Goal: Task Accomplishment & Management: Manage account settings

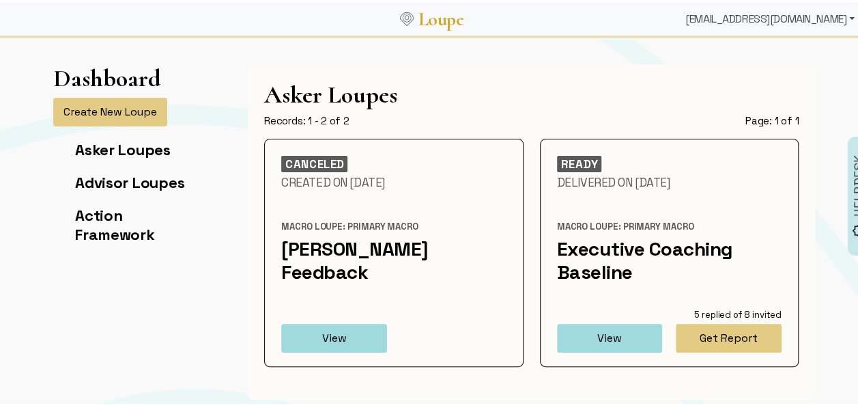
click at [812, 12] on div "[EMAIL_ADDRESS][DOMAIN_NAME]" at bounding box center [770, 16] width 180 height 27
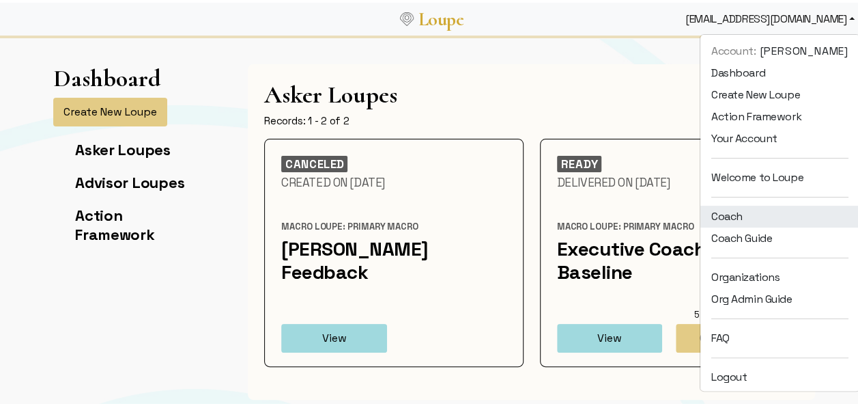
click at [725, 218] on link "Coach" at bounding box center [779, 214] width 159 height 22
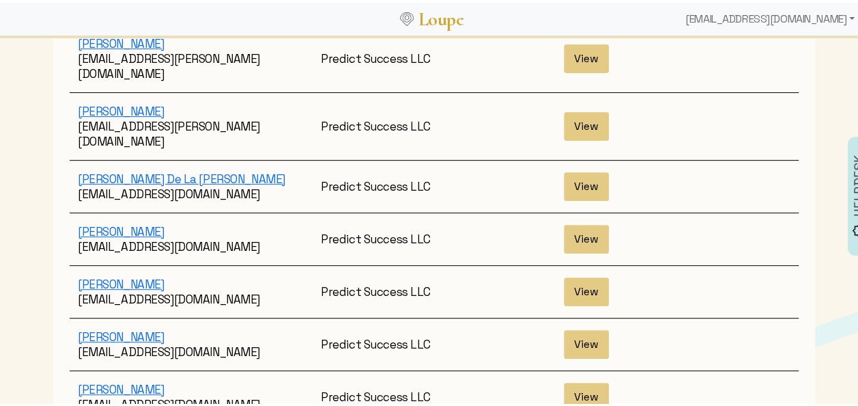
scroll to position [304, 0]
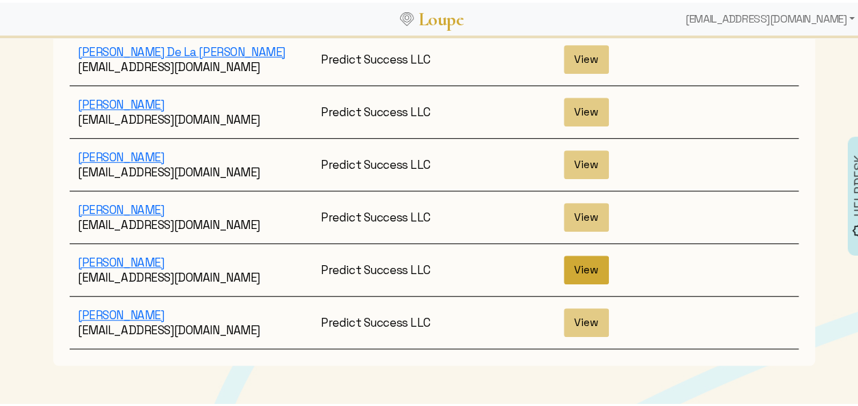
click at [565, 253] on button "View" at bounding box center [586, 267] width 45 height 29
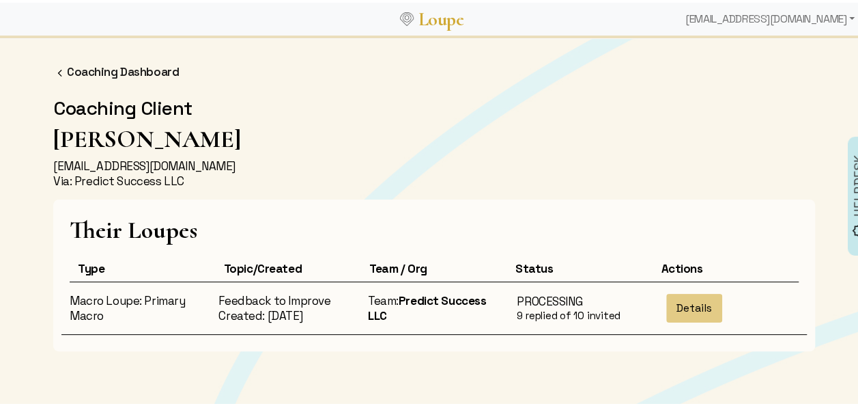
scroll to position [70, 0]
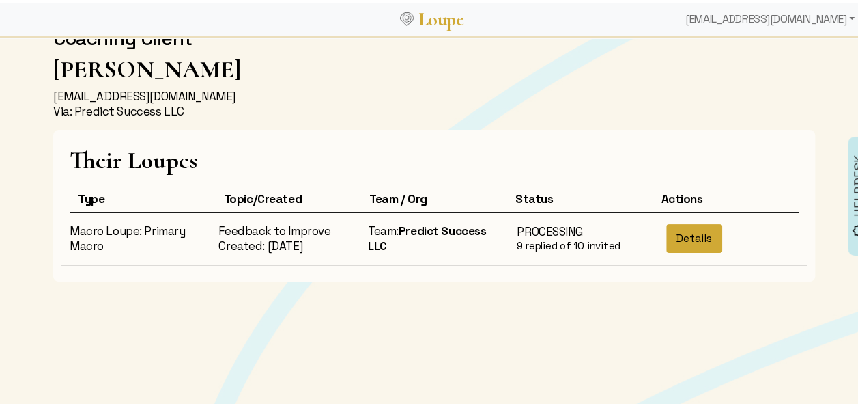
click at [675, 233] on button "Details" at bounding box center [694, 235] width 56 height 29
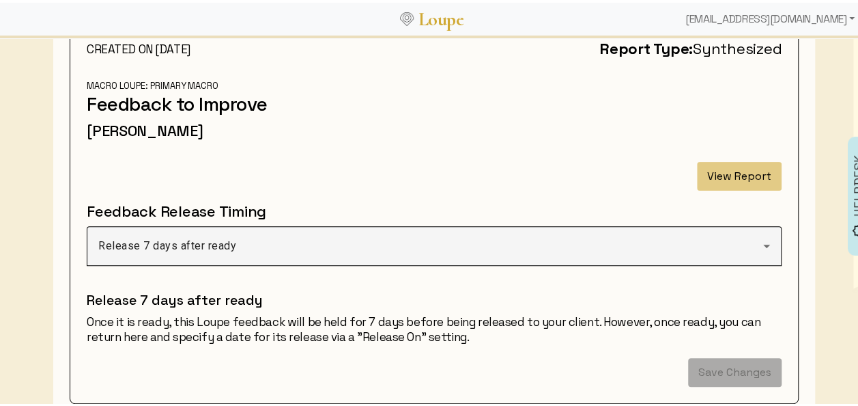
scroll to position [139, 0]
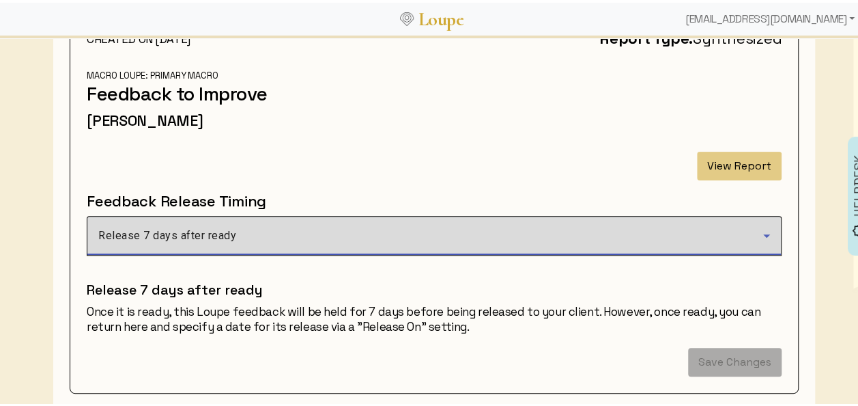
click at [401, 238] on div "Release 7 days after ready" at bounding box center [430, 233] width 665 height 16
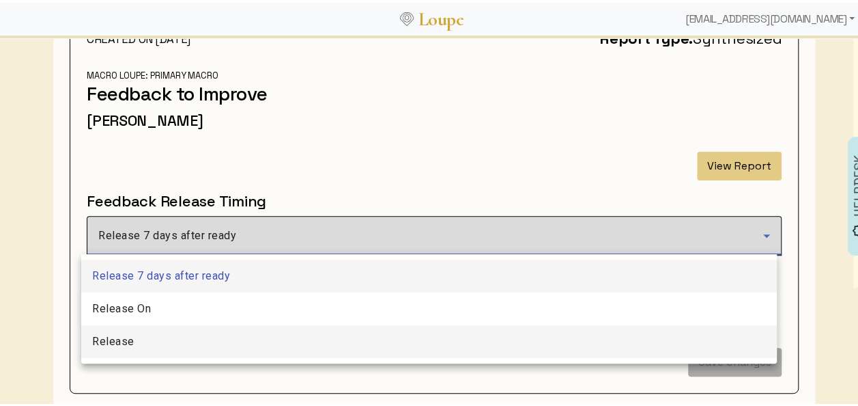
click at [213, 350] on mat-option "Release" at bounding box center [429, 338] width 696 height 33
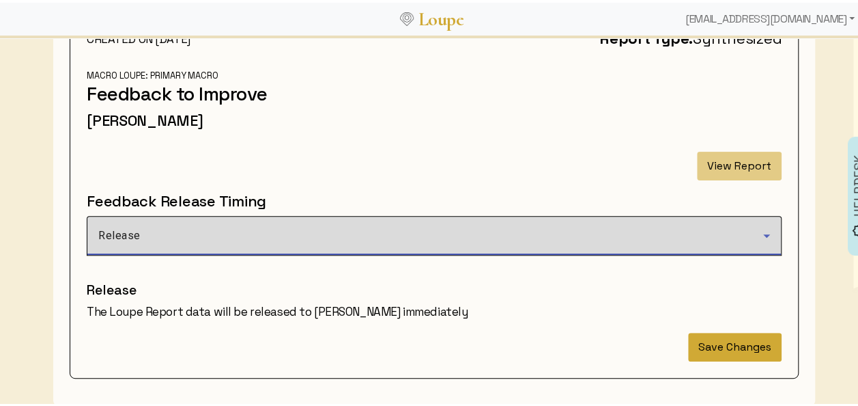
click at [741, 345] on button "Save Changes" at bounding box center [735, 344] width 94 height 29
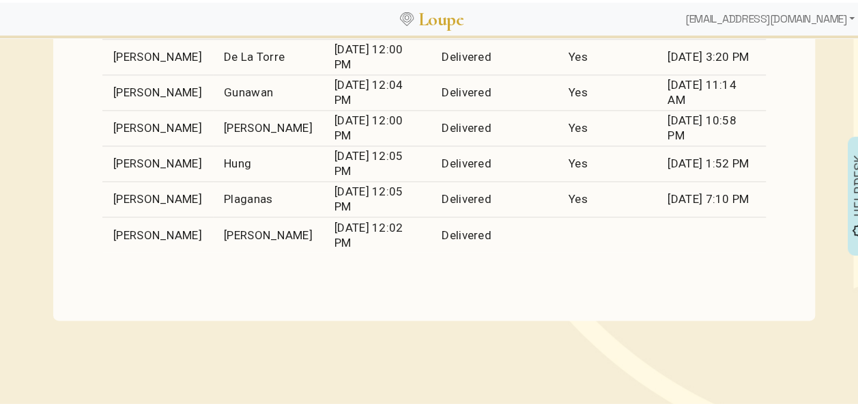
scroll to position [764, 0]
